Goal: Use online tool/utility: Use online tool/utility

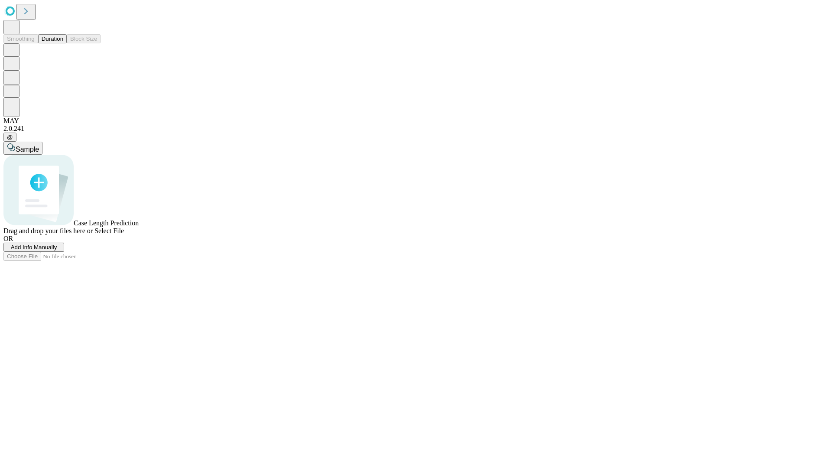
click at [63, 43] on button "Duration" at bounding box center [52, 38] width 29 height 9
click at [39, 146] on span "Sample" at bounding box center [27, 149] width 23 height 7
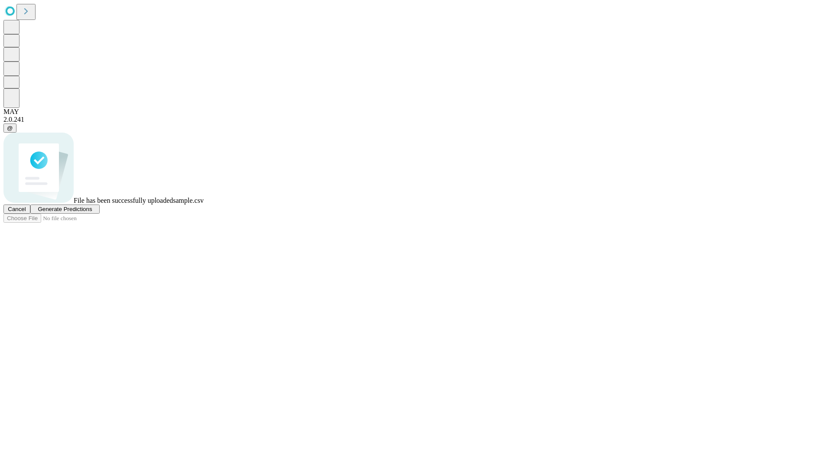
click at [92, 212] on span "Generate Predictions" at bounding box center [65, 209] width 54 height 7
